Goal: Task Accomplishment & Management: Manage account settings

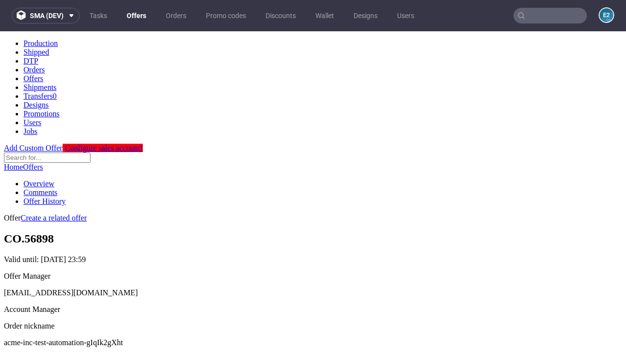
scroll to position [97, 0]
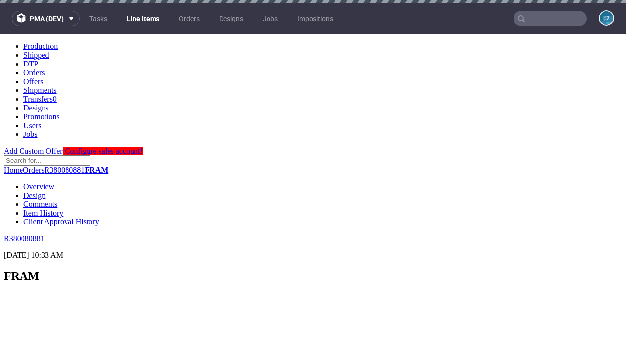
scroll to position [1245, 0]
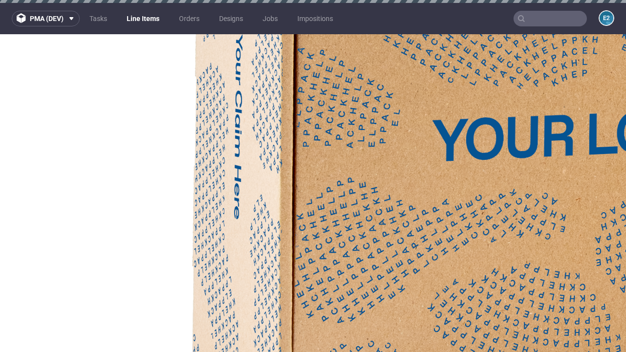
select select "accepted"
select select "received"
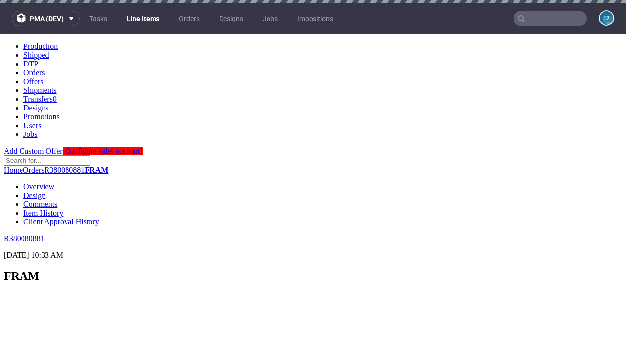
select select "accepted_dtp_issue_reprint"
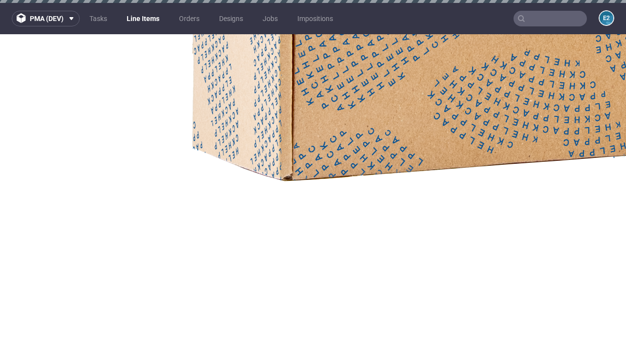
scroll to position [1743, 0]
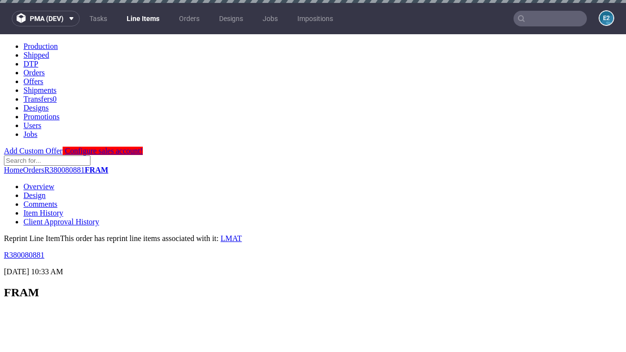
scroll to position [0, 0]
